Goal: Transaction & Acquisition: Purchase product/service

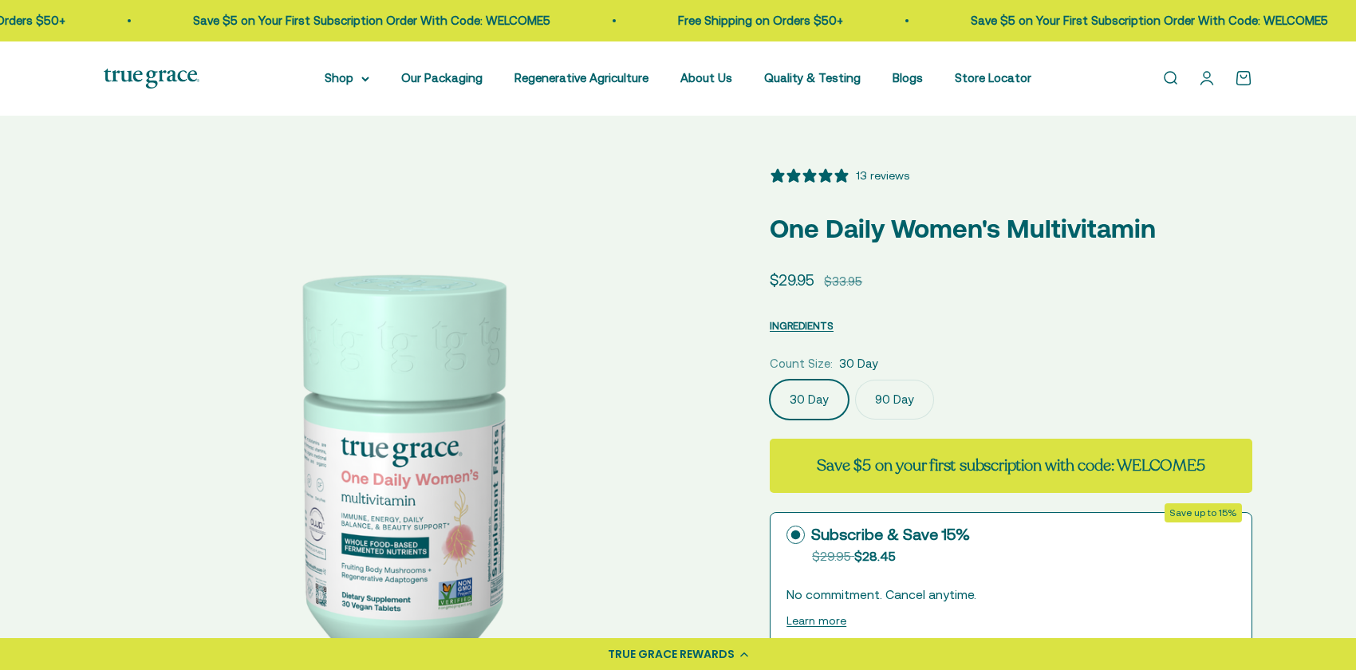
select select "3"
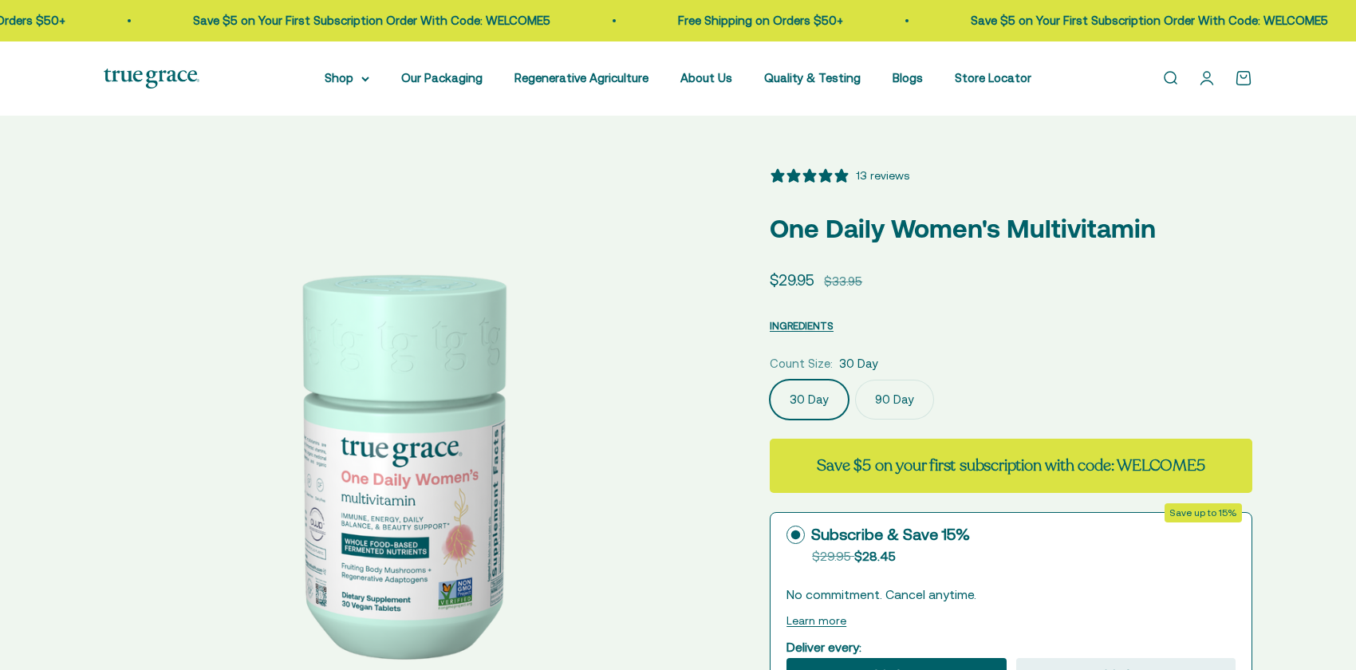
select select "3"
